Goal: Communication & Community: Answer question/provide support

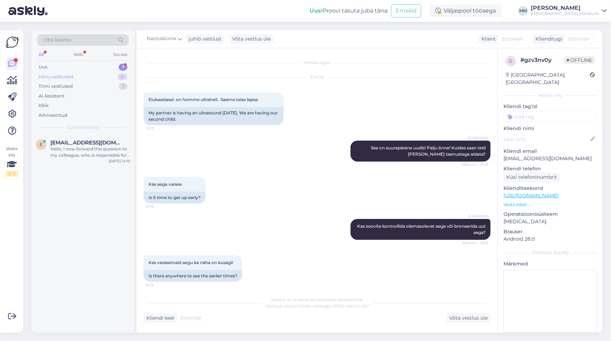
scroll to position [174, 0]
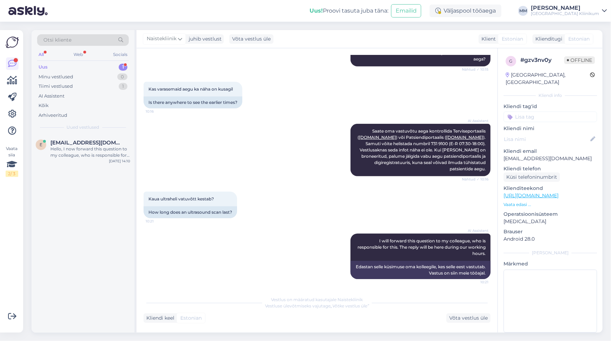
click at [46, 66] on div "Uus" at bounding box center [43, 67] width 9 height 7
click at [72, 154] on div "Hello, I now forward this question to my colleague, who is responsible for this…" at bounding box center [90, 152] width 80 height 13
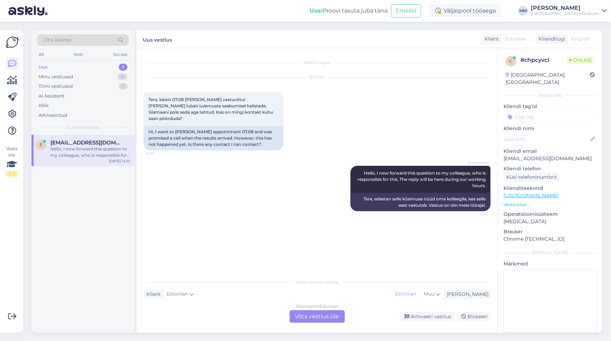
click at [310, 318] on div "Estonian to Estonian Võta vestlus üle" at bounding box center [316, 316] width 55 height 13
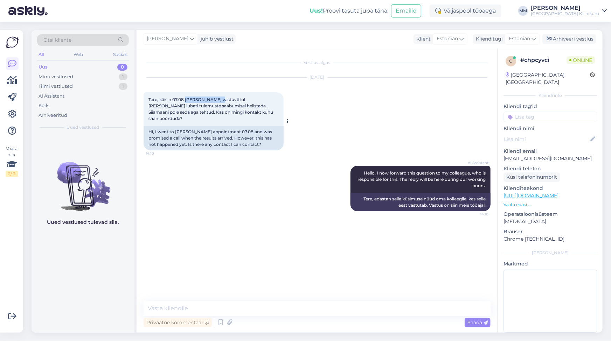
drag, startPoint x: 187, startPoint y: 98, endPoint x: 224, endPoint y: 98, distance: 37.1
click at [224, 98] on span "Tere, käisin 07.08 [PERSON_NAME] vastuvõtul [PERSON_NAME] lubati tulemuste saab…" at bounding box center [211, 109] width 126 height 24
copy span "[PERSON_NAME]"
click at [210, 311] on textarea at bounding box center [317, 308] width 347 height 15
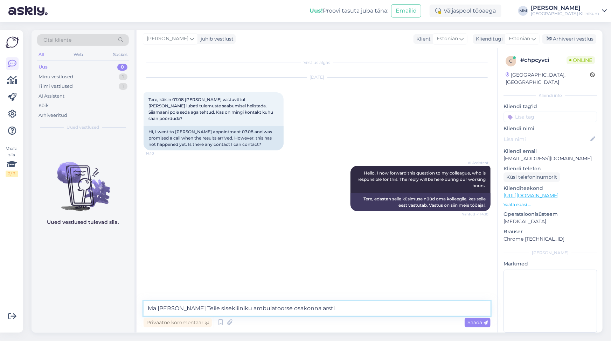
paste textarea "Arsti assistent | [PERSON_NAME] | 731 9379 | [EMAIL_ADDRESS][DOMAIN_NAME] Arsti…"
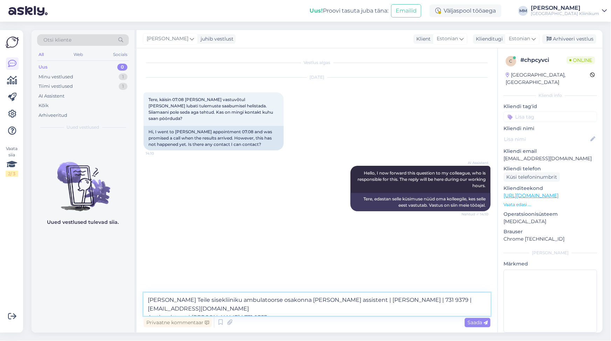
drag, startPoint x: 308, startPoint y: 301, endPoint x: 323, endPoint y: 303, distance: 15.2
click at [323, 303] on textarea "[PERSON_NAME] Teile sisekliiniku ambulatoorse osakonna [PERSON_NAME] assistent …" at bounding box center [317, 304] width 347 height 23
click at [335, 301] on textarea "Ma [PERSON_NAME] Teile sisekliiniku ambulatoorse osakonna arsti assistent | [PE…" at bounding box center [317, 304] width 347 height 23
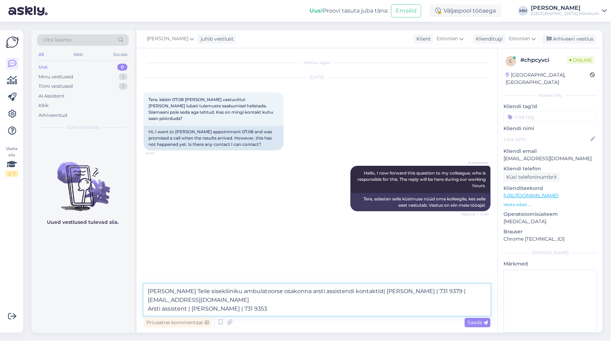
drag, startPoint x: 367, startPoint y: 293, endPoint x: 396, endPoint y: 294, distance: 29.1
click at [396, 294] on textarea "[PERSON_NAME] Teile sisekliiniku ambulatoorse osakonna arsti assistendi kontakt…" at bounding box center [317, 300] width 347 height 32
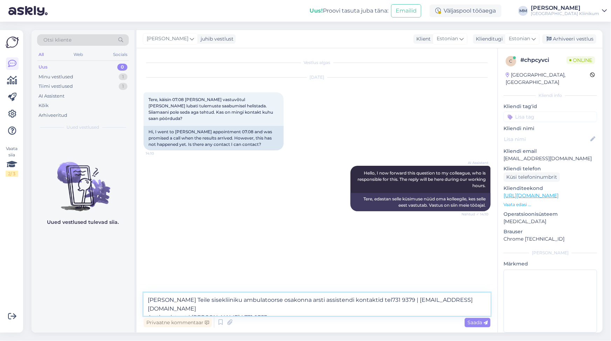
click at [366, 298] on textarea "[PERSON_NAME] Teile sisekliiniku ambulatoorse osakonna arsti assistendi kontakt…" at bounding box center [317, 304] width 347 height 23
click at [376, 299] on textarea "[PERSON_NAME] Teile sisekliiniku ambulatoorse osakonna arsti assistendi kontakt…" at bounding box center [317, 304] width 347 height 23
drag, startPoint x: 403, startPoint y: 300, endPoint x: 225, endPoint y: 311, distance: 178.5
click at [225, 311] on textarea "[PERSON_NAME] Teile sisekliiniku ambulatoorse osakonna arsti assistendi kontakt…" at bounding box center [317, 304] width 347 height 23
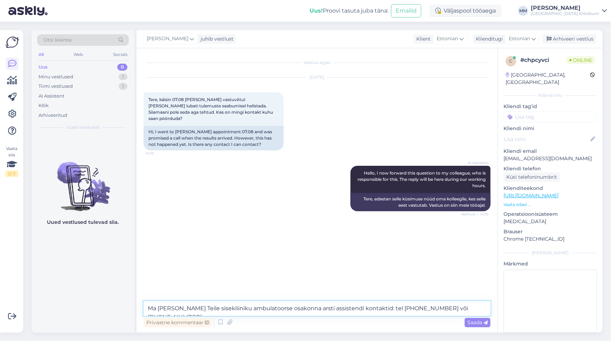
click at [439, 310] on textarea "Ma [PERSON_NAME] Teile sisekliiniku ambulatoorse osakonna arsti assistendi kont…" at bounding box center [317, 308] width 347 height 15
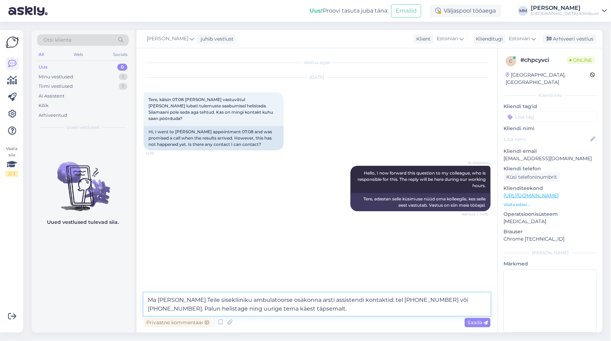
click at [216, 309] on textarea "Ma [PERSON_NAME] Teile sisekliiniku ambulatoorse osakonna arsti assistendi kont…" at bounding box center [317, 304] width 347 height 23
drag, startPoint x: 183, startPoint y: 309, endPoint x: 200, endPoint y: 308, distance: 17.2
click at [200, 308] on textarea "Ma [PERSON_NAME] Teile sisekliiniku ambulatoorse osakonna arsti assistendi kont…" at bounding box center [317, 304] width 347 height 23
type textarea "Ma [PERSON_NAME] Teile sisekliiniku ambulatoorse osakonna arsti assistendi kont…"
click at [473, 322] on span "Saada" at bounding box center [477, 323] width 20 height 6
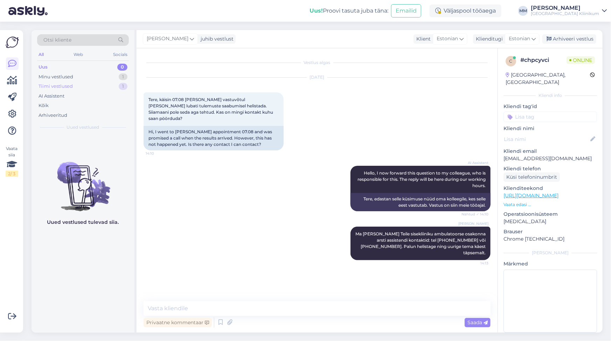
click at [66, 87] on div "Tiimi vestlused" at bounding box center [56, 86] width 34 height 7
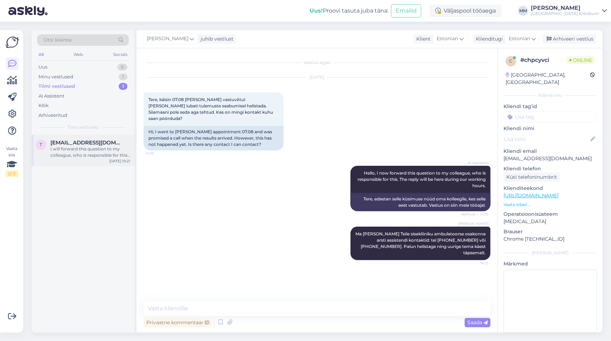
click at [71, 147] on div "I will forward this question to my colleague, who is responsible for this. The …" at bounding box center [90, 152] width 80 height 13
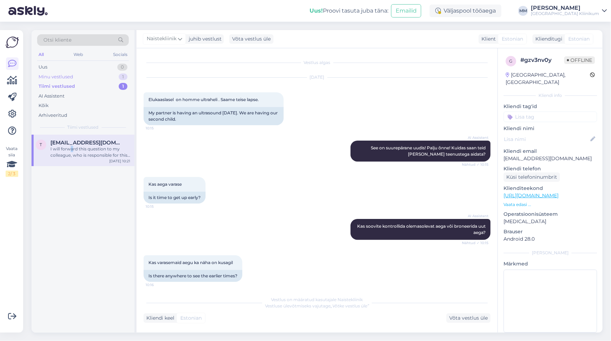
click at [51, 77] on div "Minu vestlused" at bounding box center [56, 77] width 35 height 7
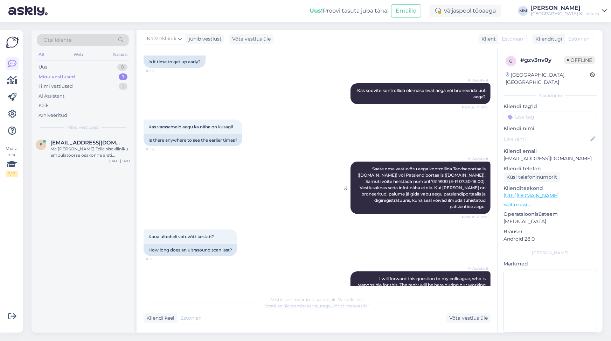
scroll to position [174, 0]
